Goal: Information Seeking & Learning: Learn about a topic

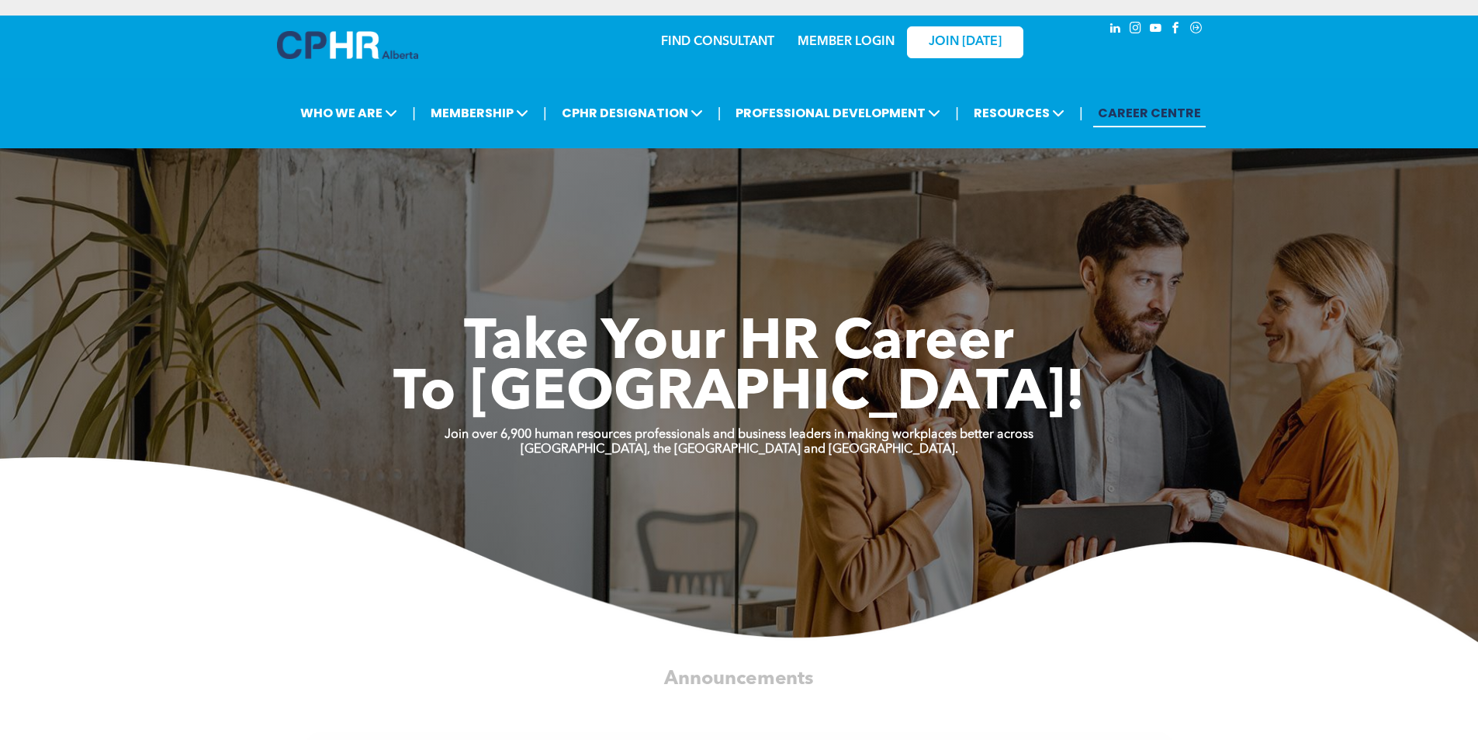
click at [846, 38] on link "MEMBER LOGIN" at bounding box center [846, 42] width 97 height 12
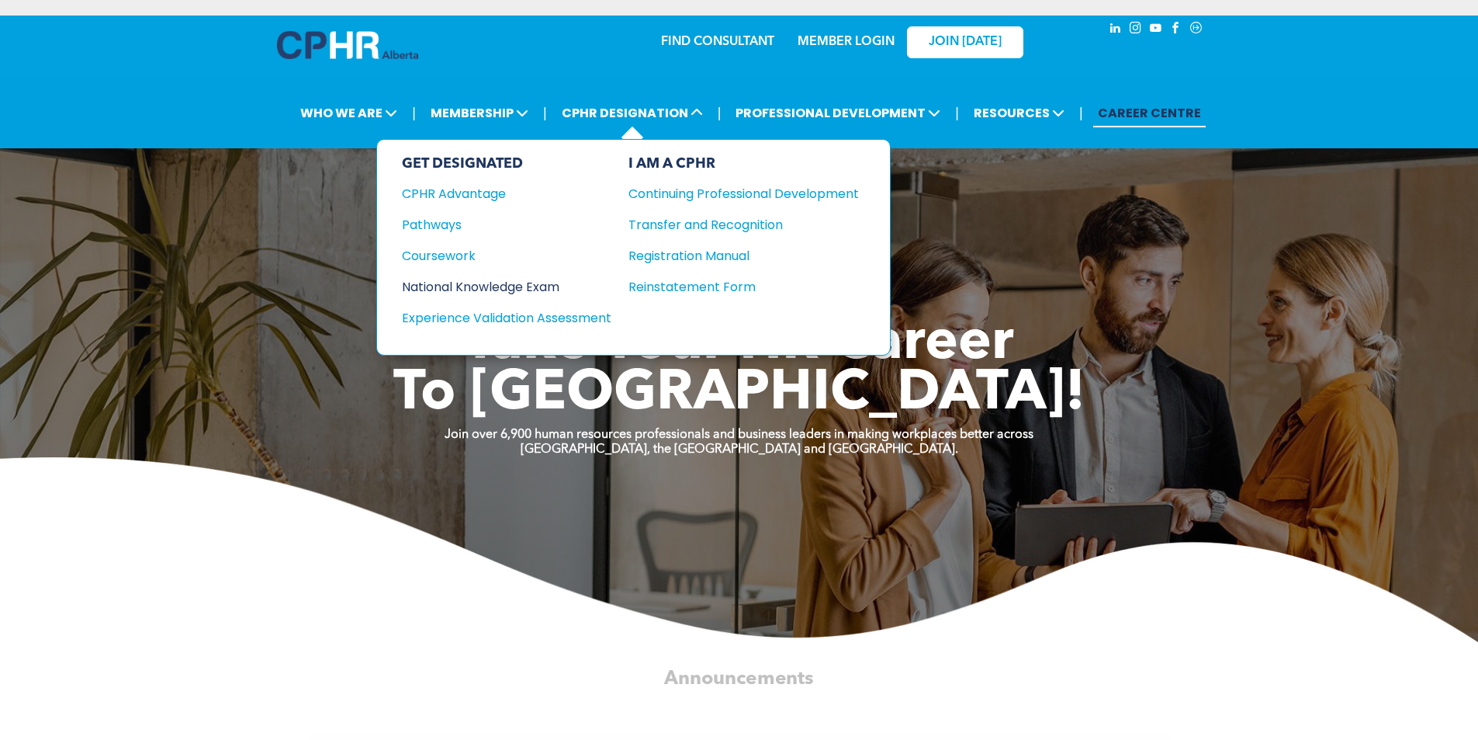
click at [466, 279] on div "National Knowledge Exam" at bounding box center [496, 286] width 189 height 19
